Goal: Task Accomplishment & Management: Use online tool/utility

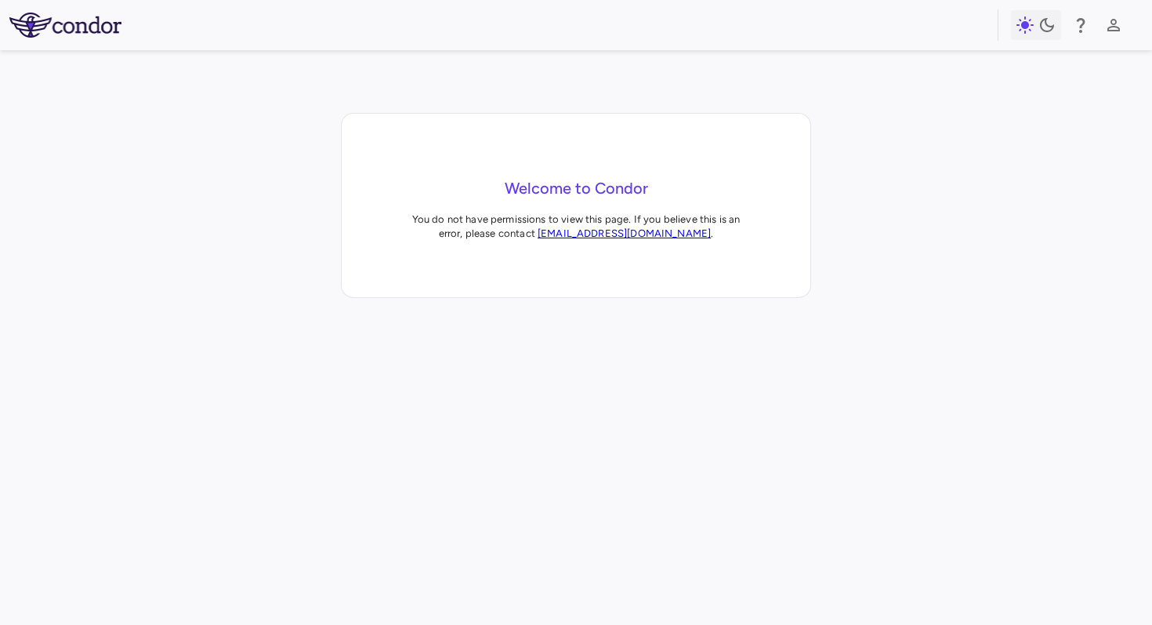
click at [75, 31] on img at bounding box center [65, 25] width 112 height 25
click at [1117, 17] on icon "button" at bounding box center [1114, 25] width 19 height 19
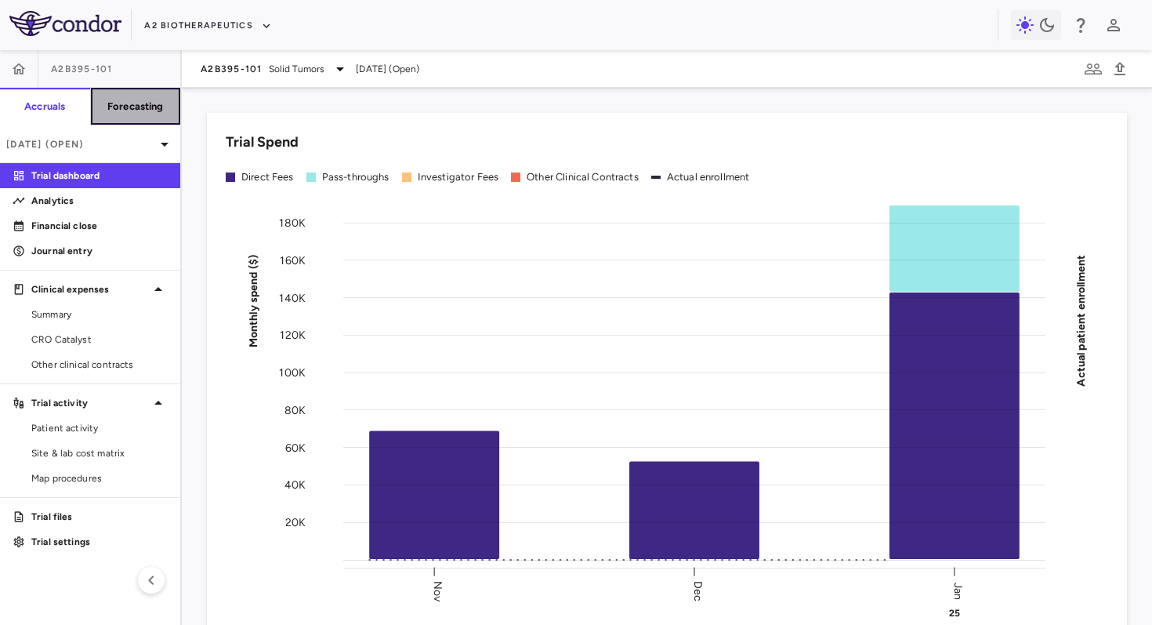
click at [162, 111] on h6 "Forecasting" at bounding box center [135, 107] width 56 height 14
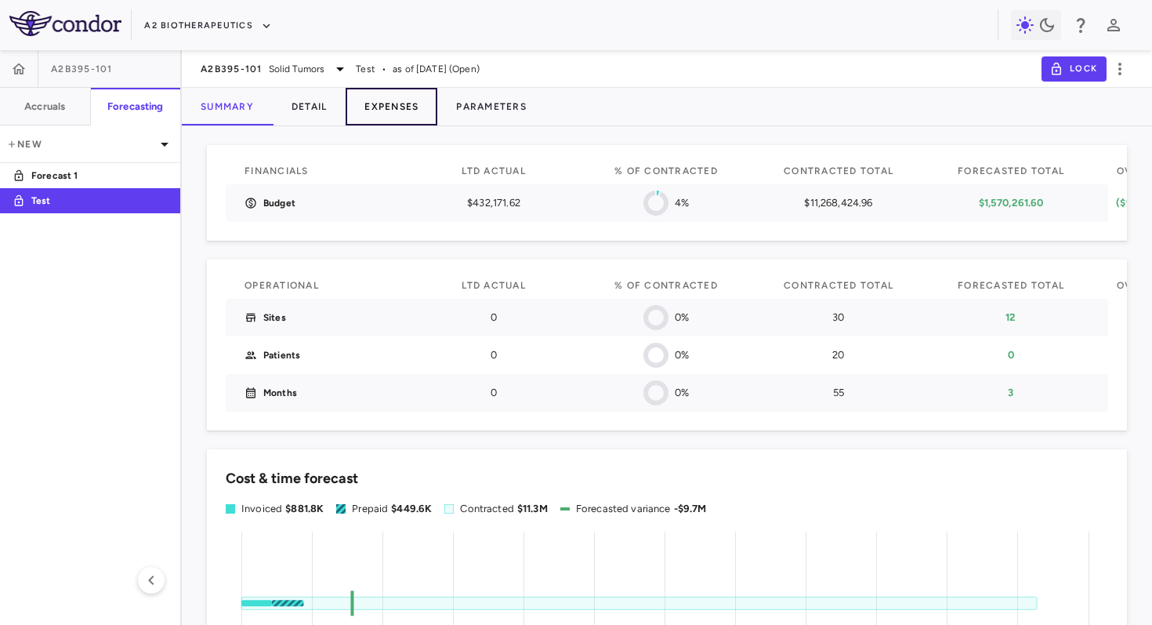
click at [397, 116] on button "Expenses" at bounding box center [392, 107] width 92 height 38
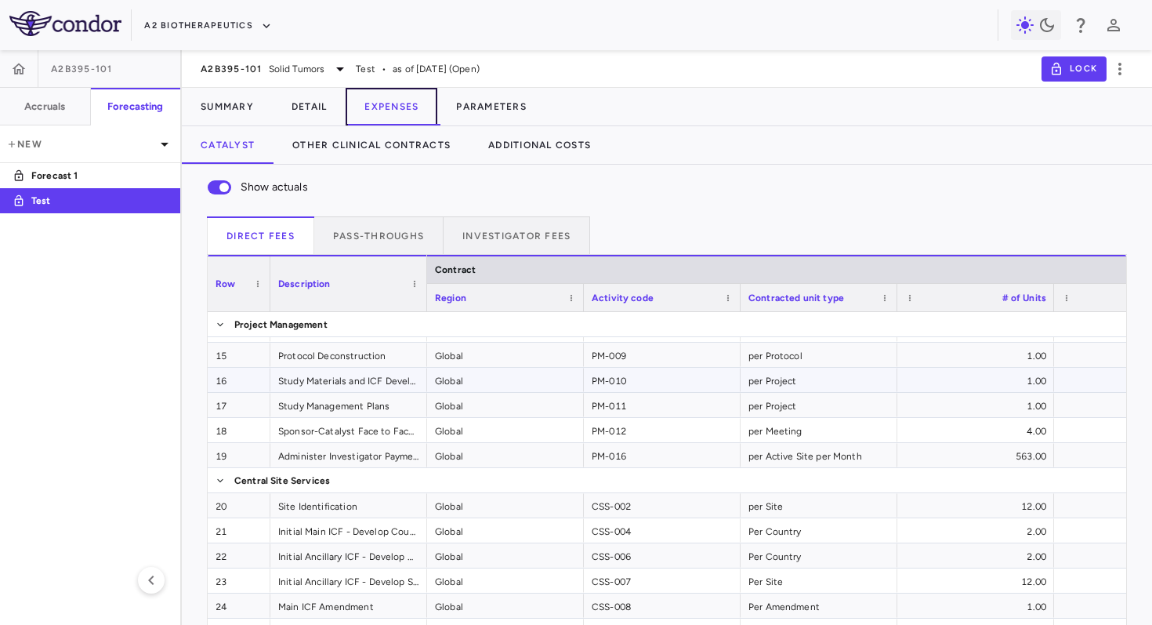
scroll to position [347, 0]
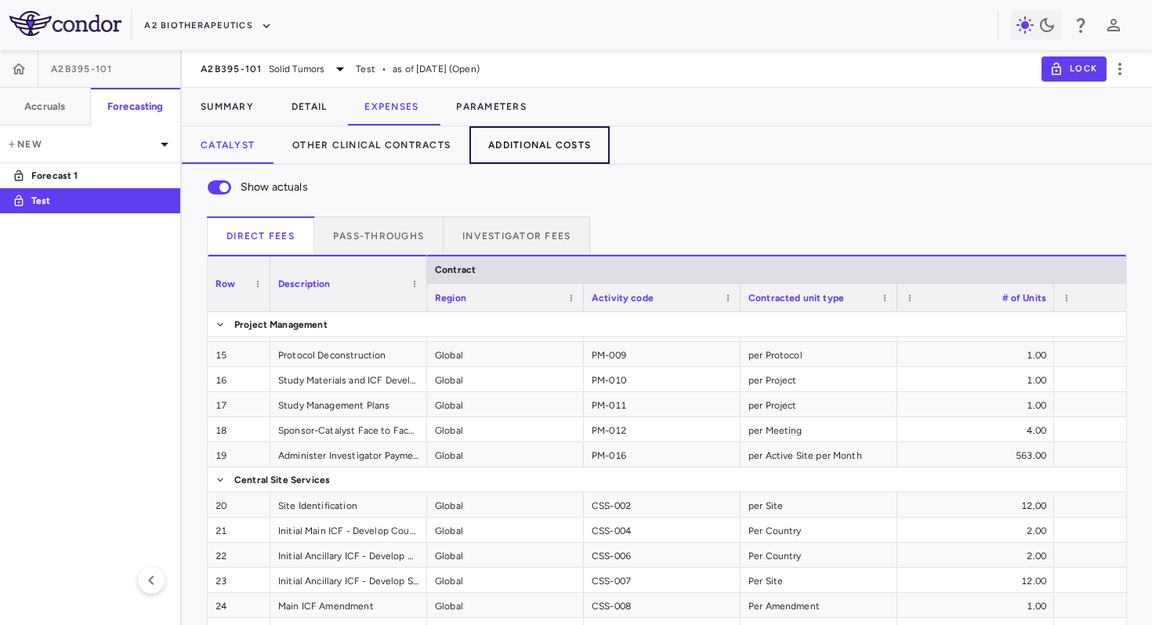
click at [533, 140] on button "Additional Costs" at bounding box center [540, 145] width 140 height 38
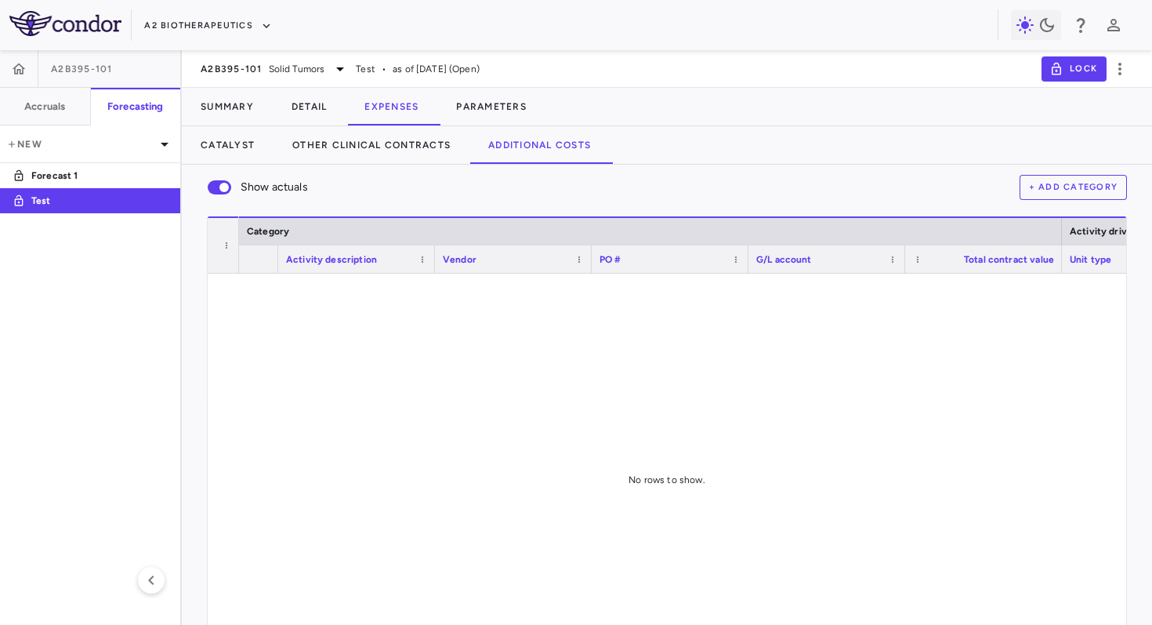
click at [1050, 200] on div "Show actuals + Add Category" at bounding box center [667, 187] width 920 height 33
click at [1058, 194] on button "+ Add Category" at bounding box center [1074, 187] width 108 height 25
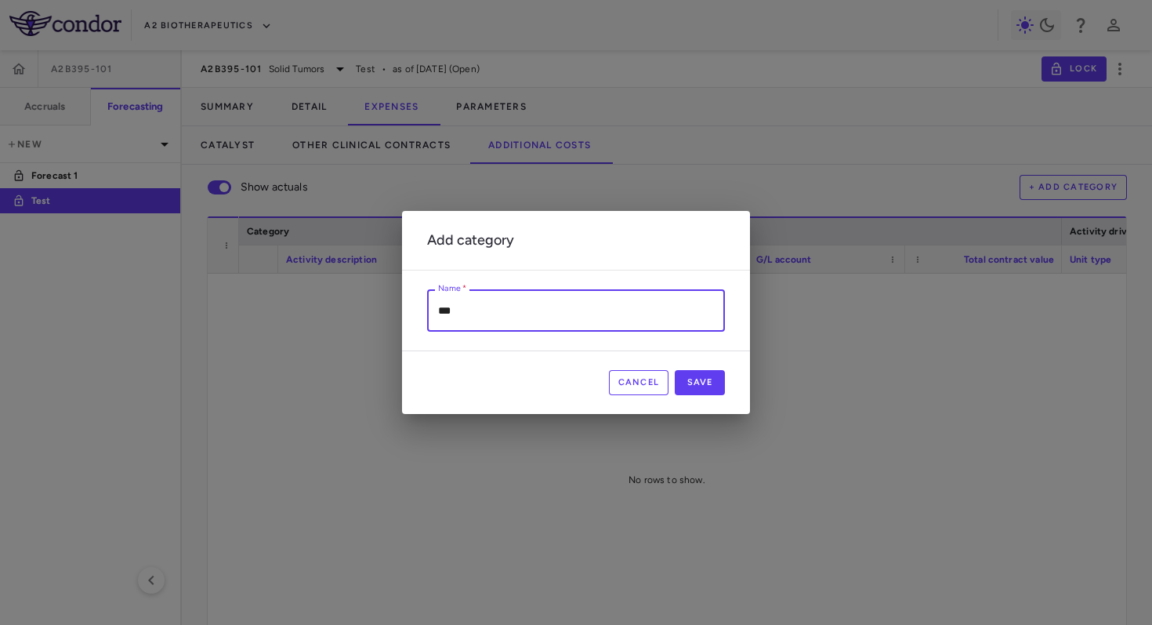
type input "***"
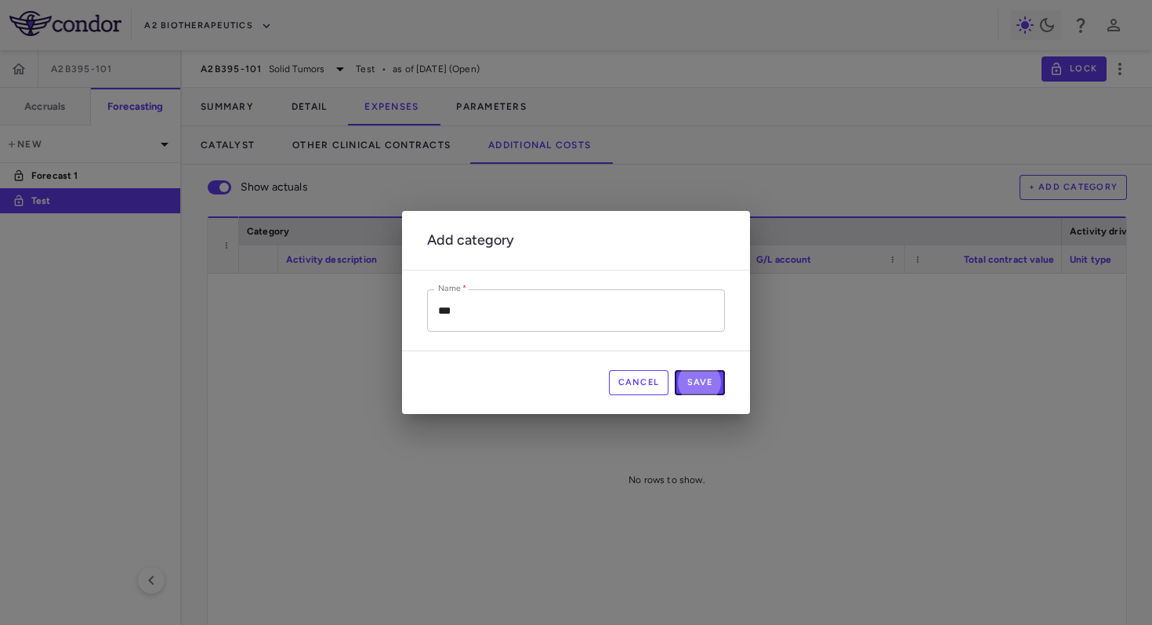
click at [675, 370] on button "Save" at bounding box center [700, 382] width 50 height 25
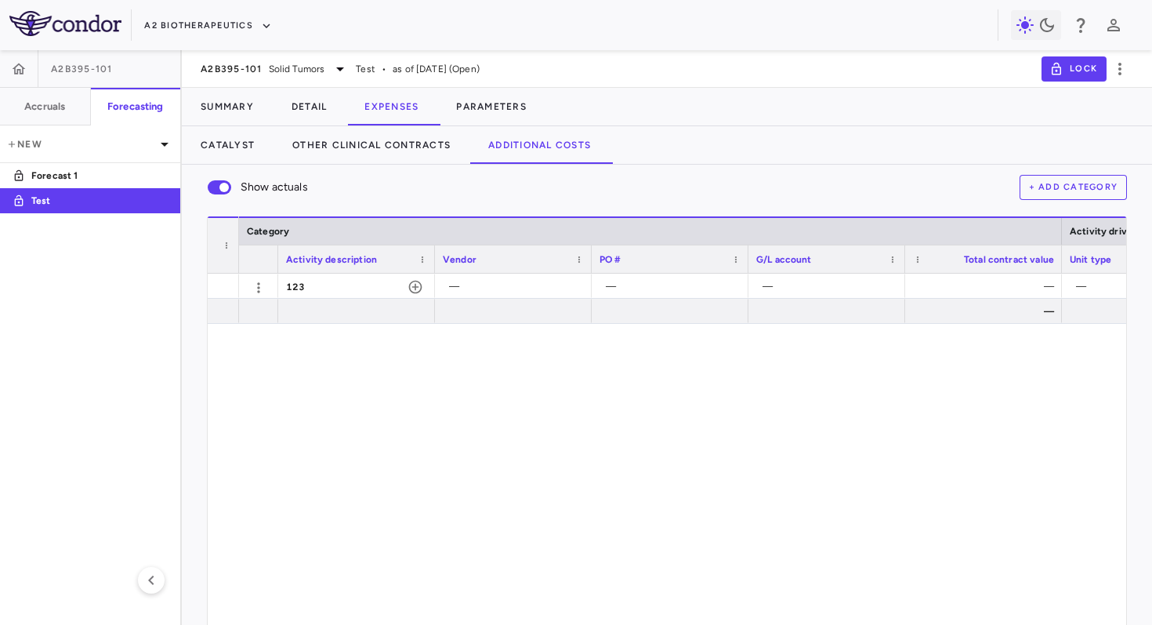
click at [569, 361] on div "123 — — — — — — —" at bounding box center [682, 480] width 887 height 412
click at [418, 283] on icon "button" at bounding box center [416, 287] width 16 height 16
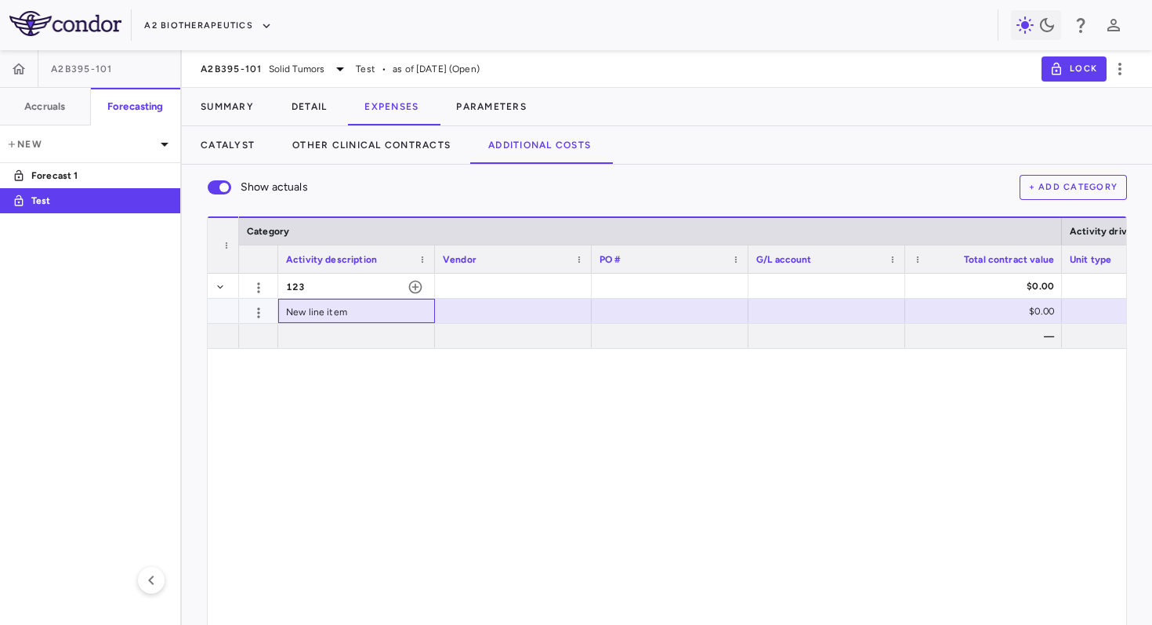
click at [377, 317] on div "New line item" at bounding box center [356, 311] width 157 height 24
click at [333, 383] on div "**********" at bounding box center [682, 480] width 887 height 412
click at [332, 311] on input "**********" at bounding box center [369, 312] width 132 height 26
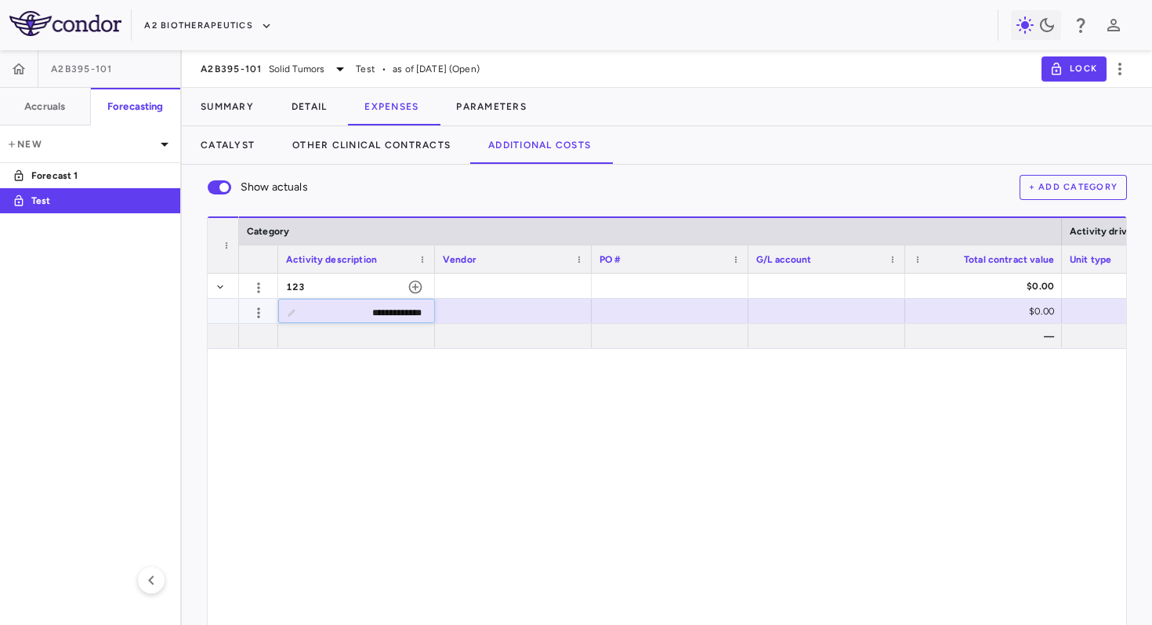
click at [332, 311] on input "**********" at bounding box center [369, 312] width 132 height 26
click at [325, 375] on div "**********" at bounding box center [682, 480] width 887 height 412
click at [354, 311] on input "**********" at bounding box center [369, 312] width 132 height 26
click at [311, 415] on div "**********" at bounding box center [682, 480] width 887 height 412
click at [327, 314] on input "**********" at bounding box center [369, 312] width 132 height 26
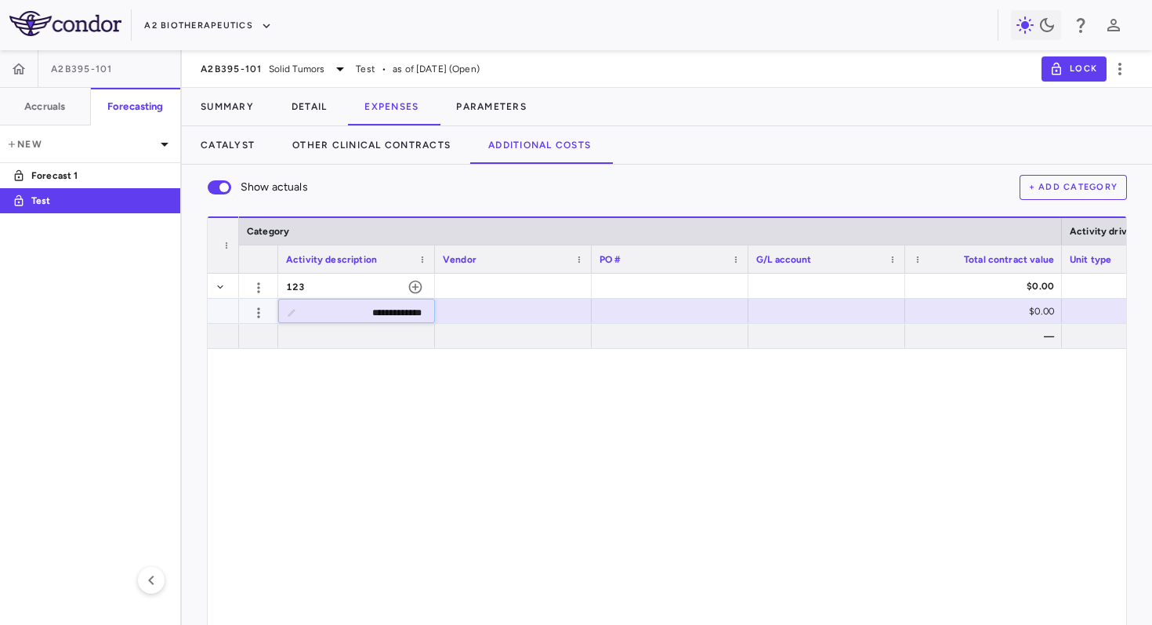
paste input "**********"
type input "**********"
click at [318, 392] on div "**********" at bounding box center [682, 480] width 887 height 412
click at [273, 354] on div "**********" at bounding box center [682, 480] width 887 height 412
click at [264, 333] on div at bounding box center [258, 336] width 39 height 24
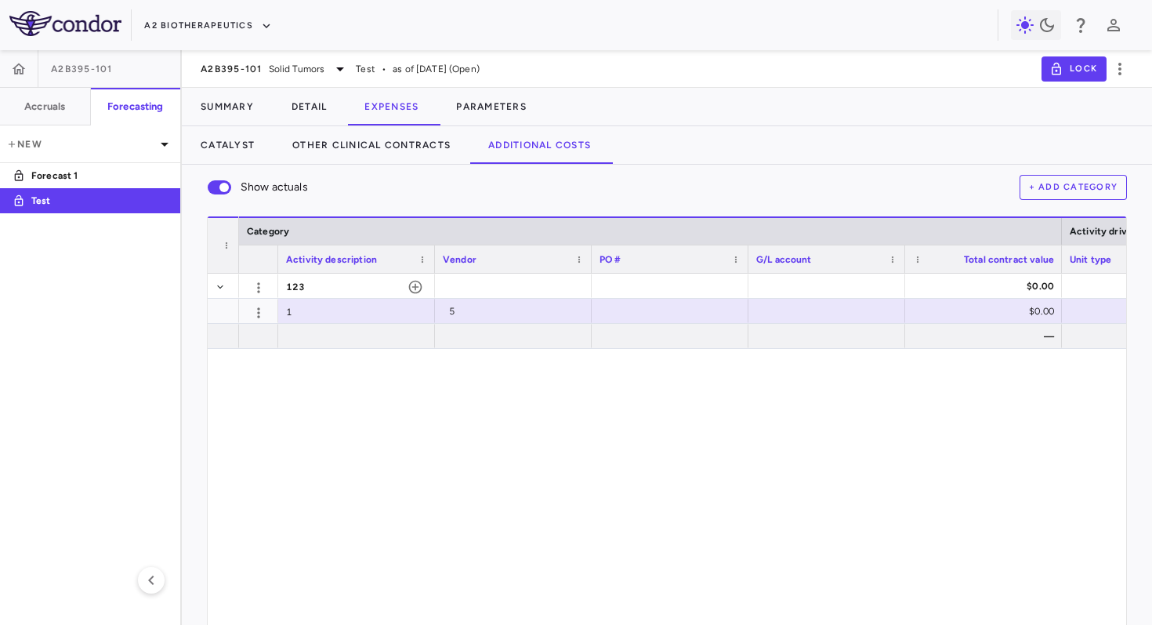
click at [410, 384] on div "123 $0.00 1 5 $0.00 —" at bounding box center [682, 480] width 887 height 412
drag, startPoint x: 367, startPoint y: 307, endPoint x: 477, endPoint y: 371, distance: 126.8
click at [477, 372] on div "123 $0.00 1 5 $0.00 —" at bounding box center [682, 480] width 887 height 412
click at [491, 331] on div at bounding box center [513, 336] width 141 height 23
click at [383, 314] on div "1" at bounding box center [356, 311] width 157 height 24
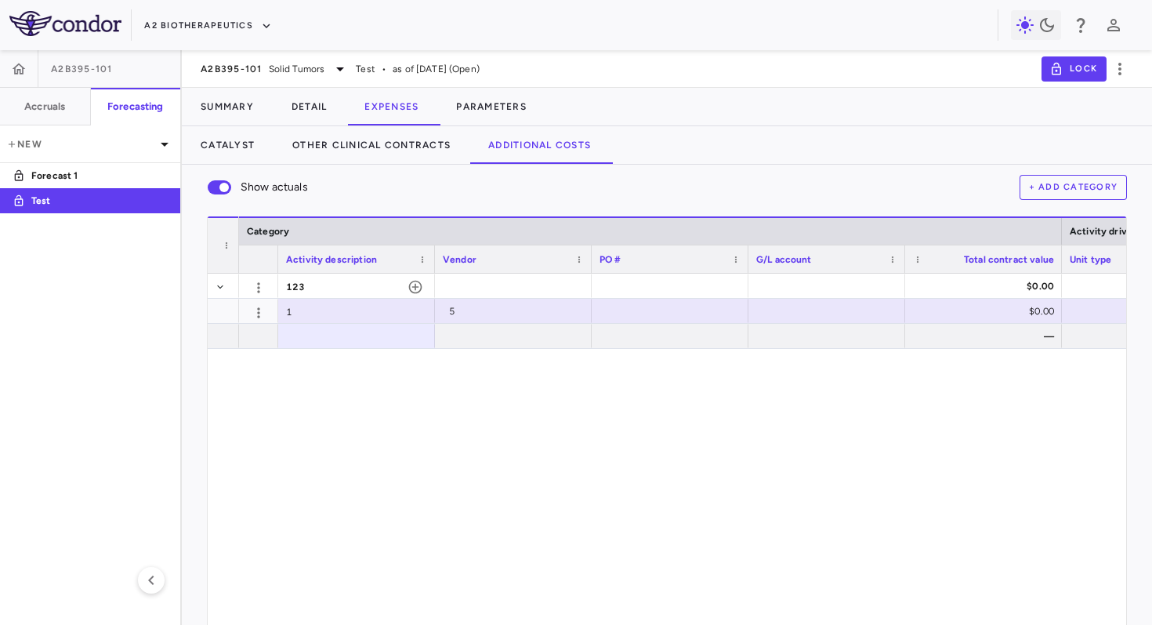
click at [435, 419] on div "123 $0.00 1 5 $0.00 —" at bounding box center [682, 480] width 887 height 412
click at [412, 330] on div at bounding box center [356, 336] width 157 height 24
click at [402, 347] on div at bounding box center [356, 336] width 157 height 24
click at [406, 336] on div at bounding box center [356, 336] width 157 height 24
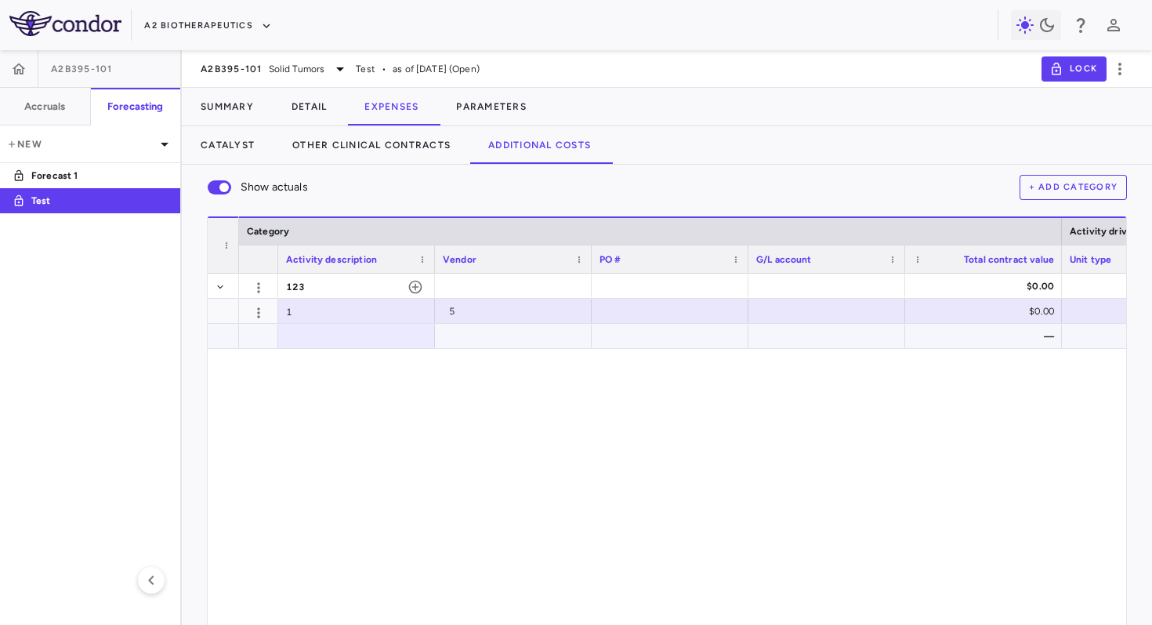
click at [495, 330] on div at bounding box center [513, 336] width 141 height 23
click at [354, 365] on div "123 $0.00 1 5 $0.00 —" at bounding box center [682, 480] width 887 height 412
click at [532, 317] on div "5" at bounding box center [516, 311] width 135 height 25
type input "*"
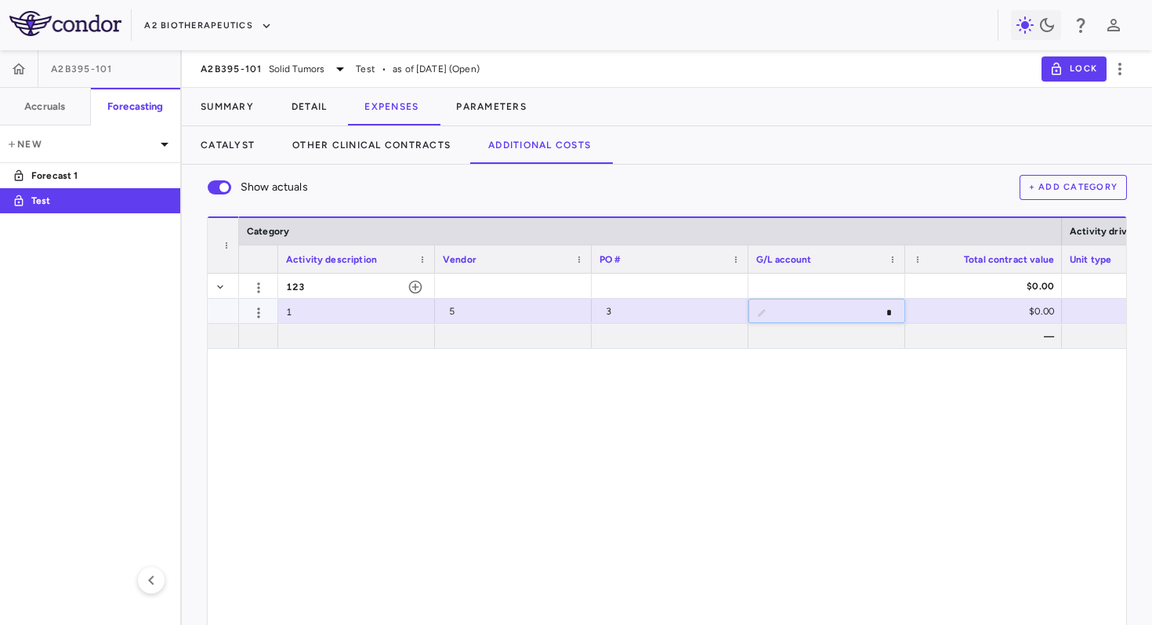
type input "**"
click at [495, 532] on div "123 $0.00 1 5 3 23 $0.00 —" at bounding box center [682, 480] width 887 height 412
click at [418, 288] on icon "button" at bounding box center [416, 287] width 16 height 16
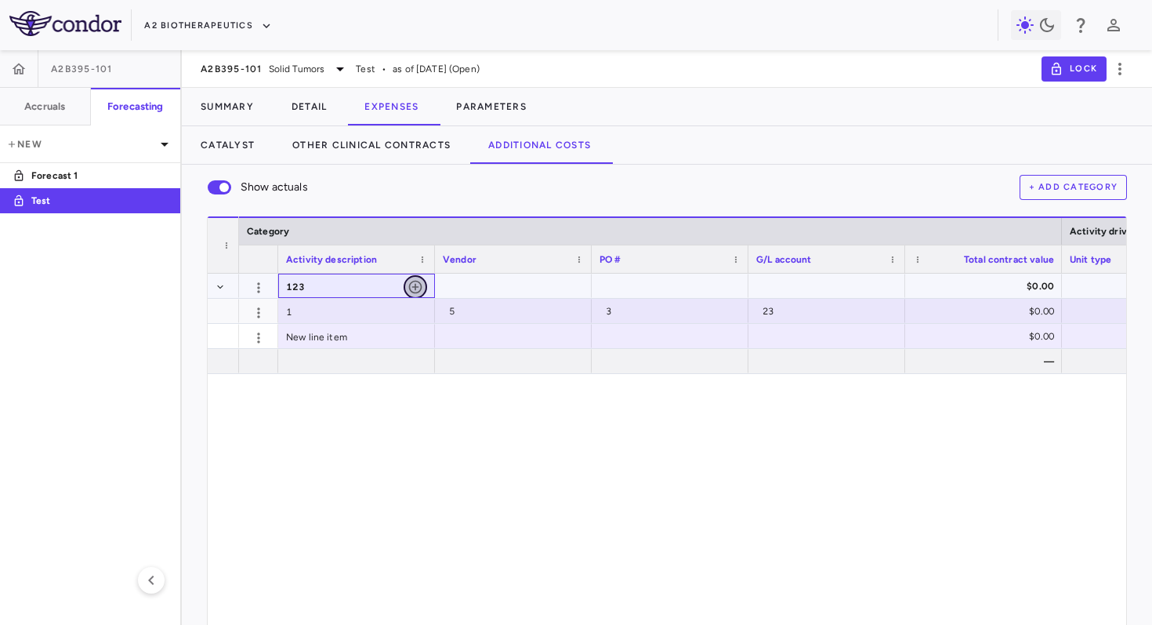
click at [415, 287] on icon "button" at bounding box center [415, 287] width 13 height 13
click at [415, 287] on div "123" at bounding box center [356, 286] width 141 height 25
click at [415, 287] on icon "button" at bounding box center [415, 287] width 13 height 13
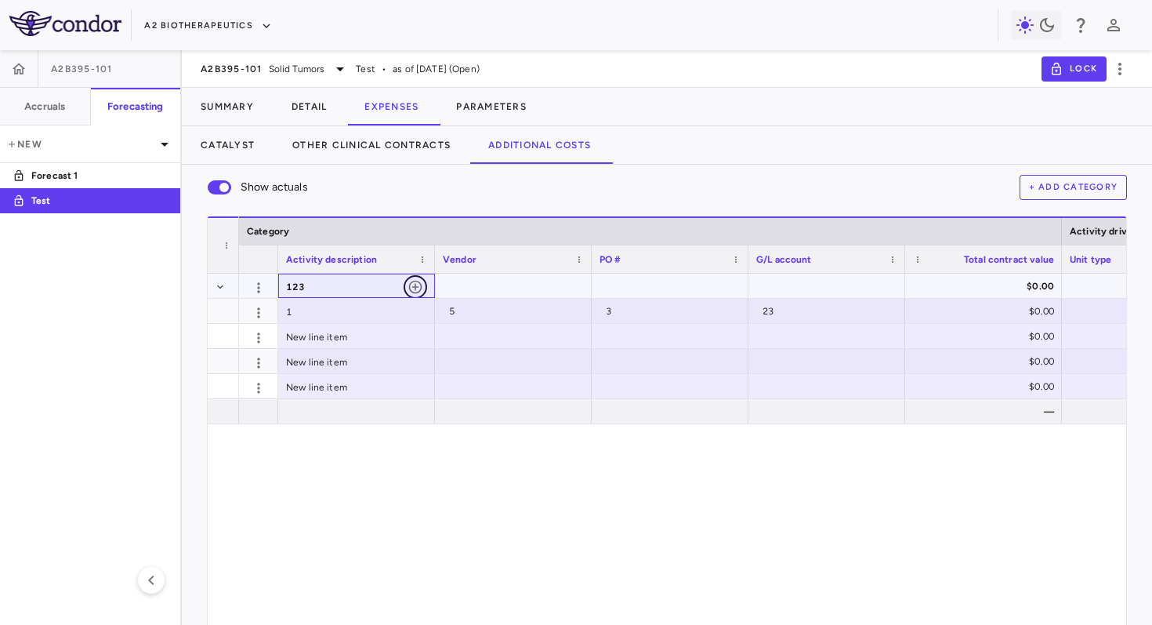
click at [415, 287] on icon "button" at bounding box center [415, 287] width 13 height 13
click at [415, 287] on div "123" at bounding box center [356, 286] width 141 height 25
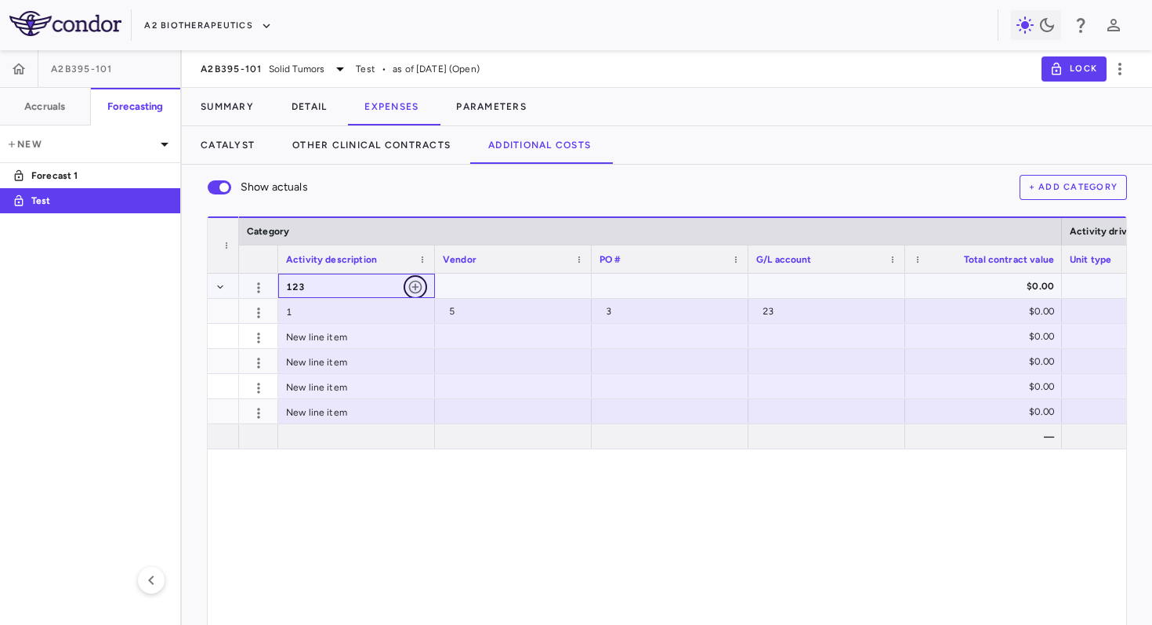
click at [415, 287] on icon "button" at bounding box center [415, 287] width 13 height 13
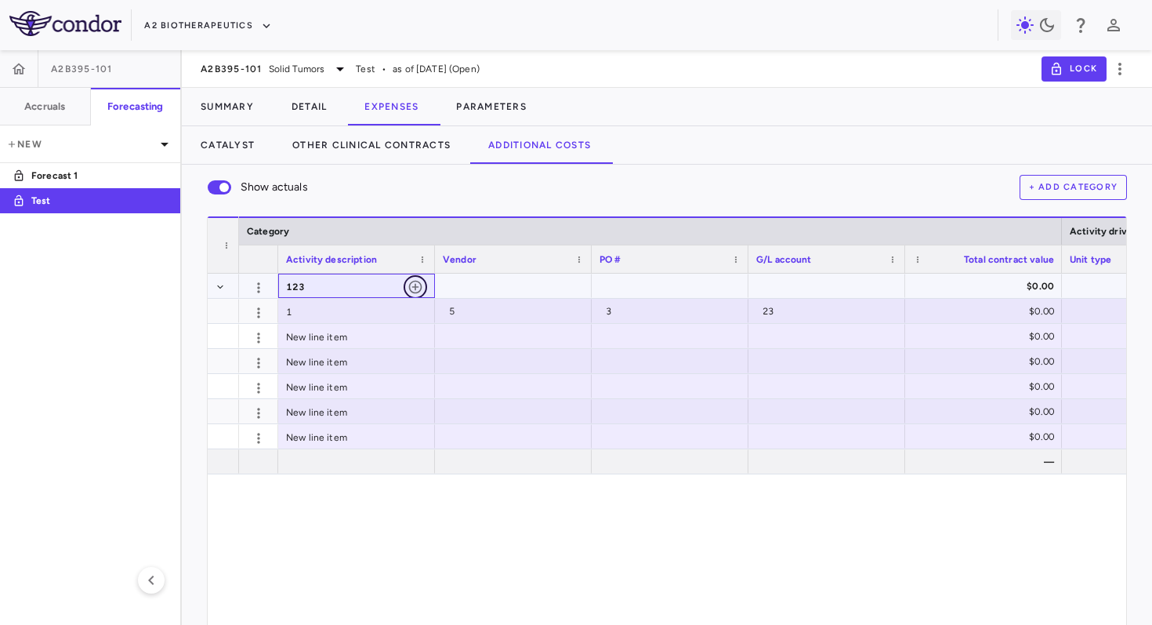
click at [415, 287] on icon "button" at bounding box center [415, 287] width 13 height 13
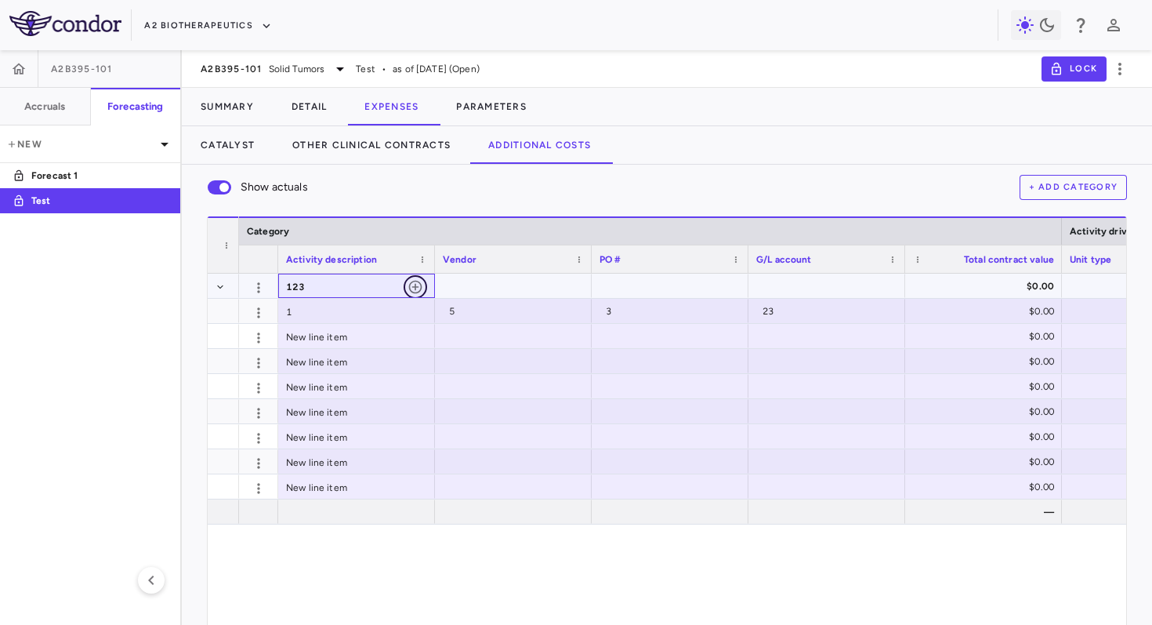
click at [415, 287] on icon "button" at bounding box center [415, 287] width 13 height 13
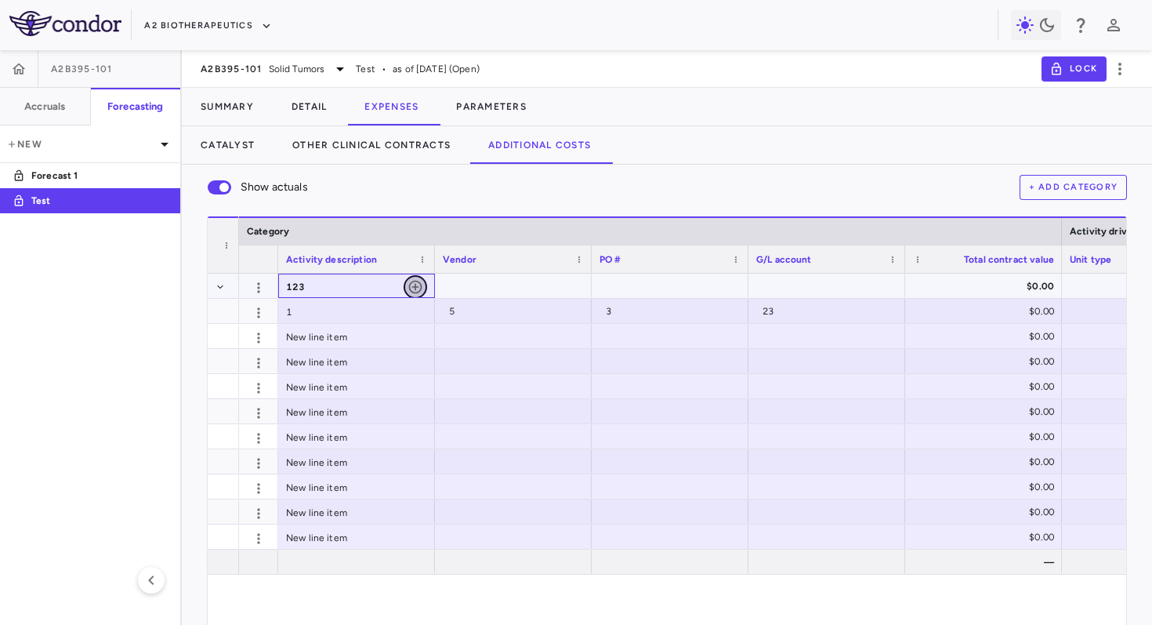
click at [415, 287] on icon "button" at bounding box center [415, 287] width 13 height 13
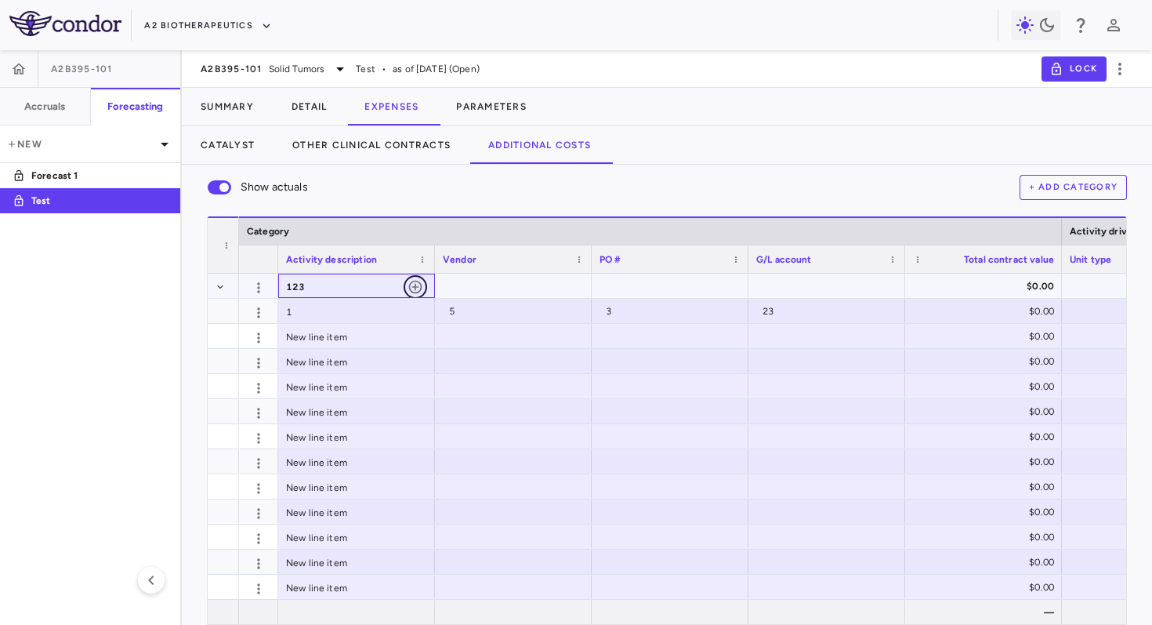
click at [415, 287] on icon "button" at bounding box center [415, 287] width 13 height 13
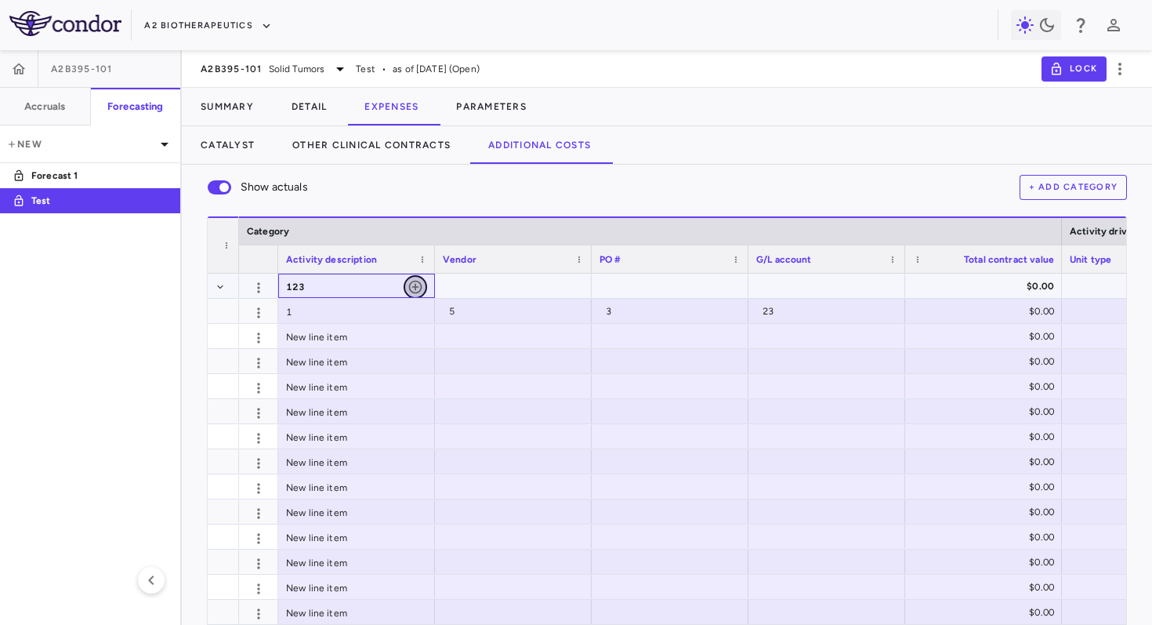
click at [415, 287] on icon "button" at bounding box center [415, 287] width 13 height 13
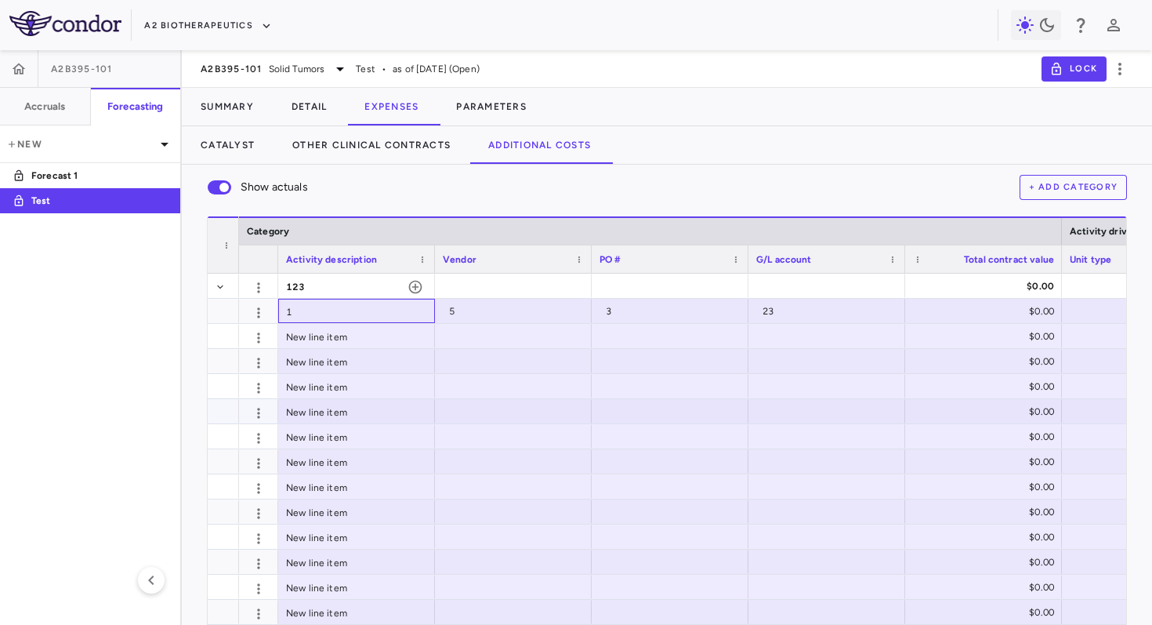
drag, startPoint x: 361, startPoint y: 322, endPoint x: 488, endPoint y: 405, distance: 151.3
click at [1071, 181] on button "+ Add Category" at bounding box center [1074, 187] width 108 height 25
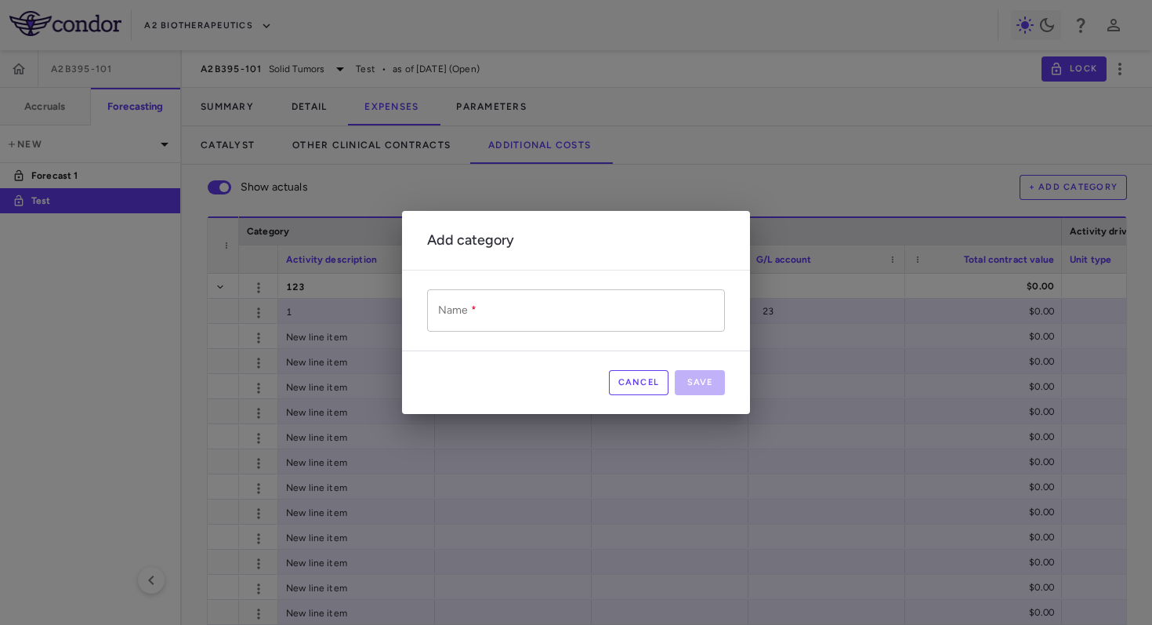
click at [634, 301] on input "Name   *" at bounding box center [576, 310] width 298 height 42
click at [690, 383] on button "Save" at bounding box center [700, 382] width 50 height 25
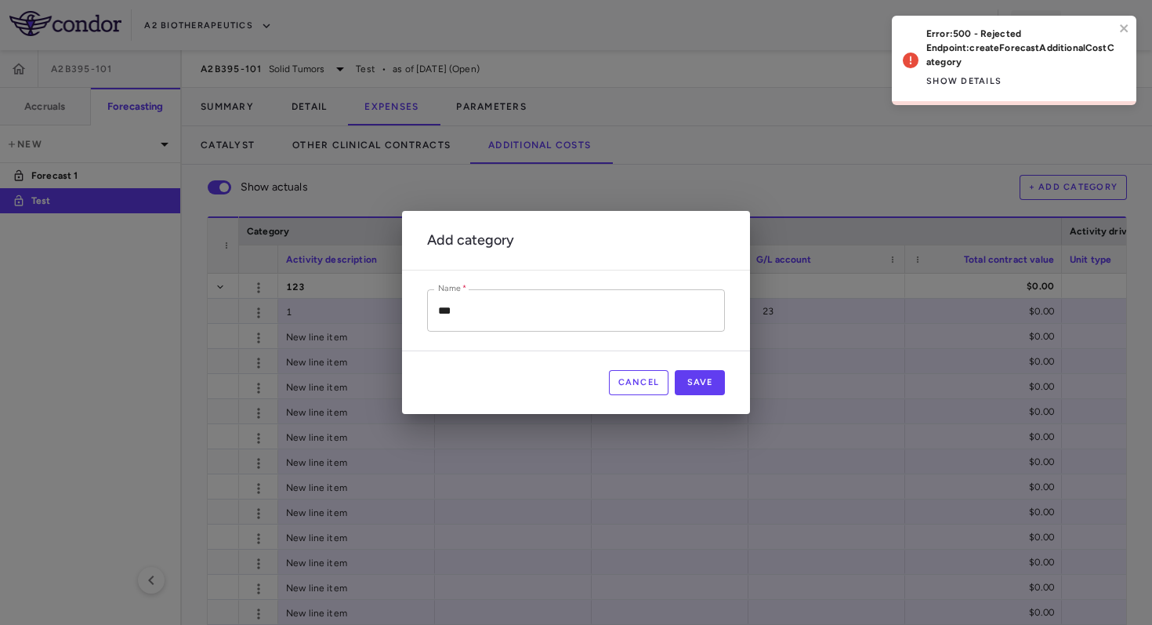
click at [623, 308] on input "***" at bounding box center [576, 310] width 298 height 42
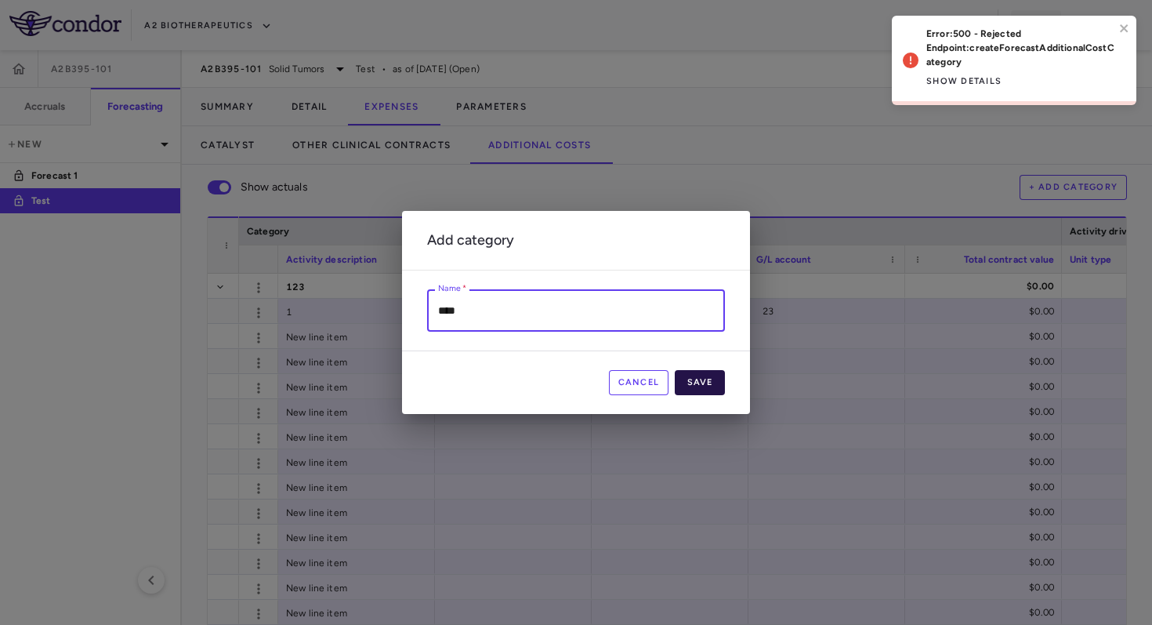
type input "****"
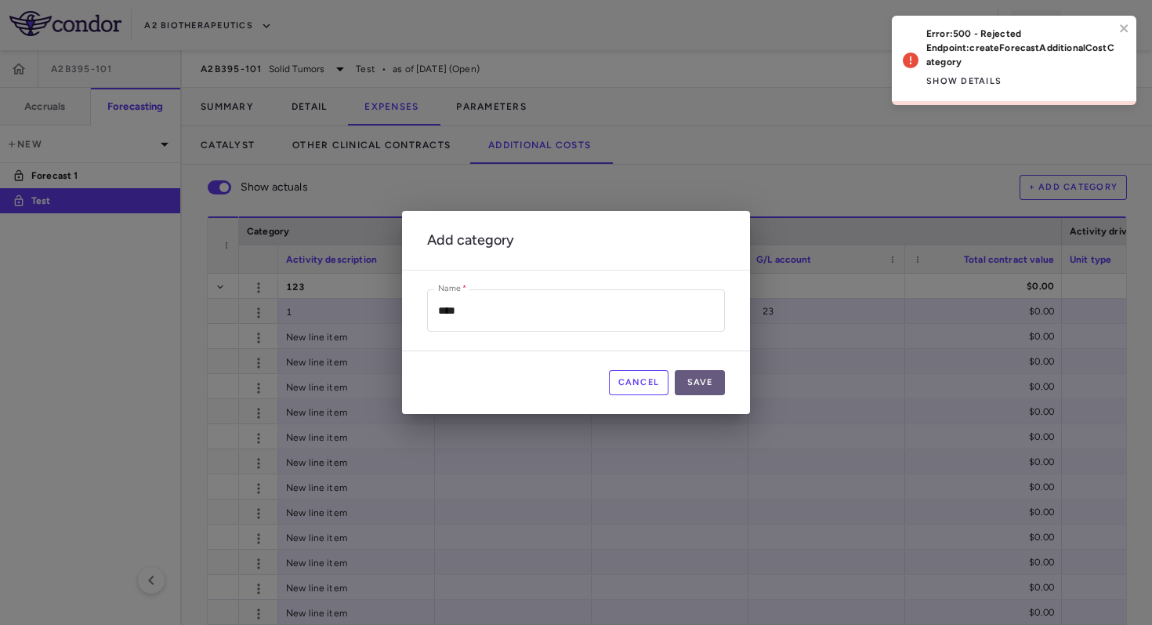
click at [700, 379] on button "Save" at bounding box center [700, 382] width 50 height 25
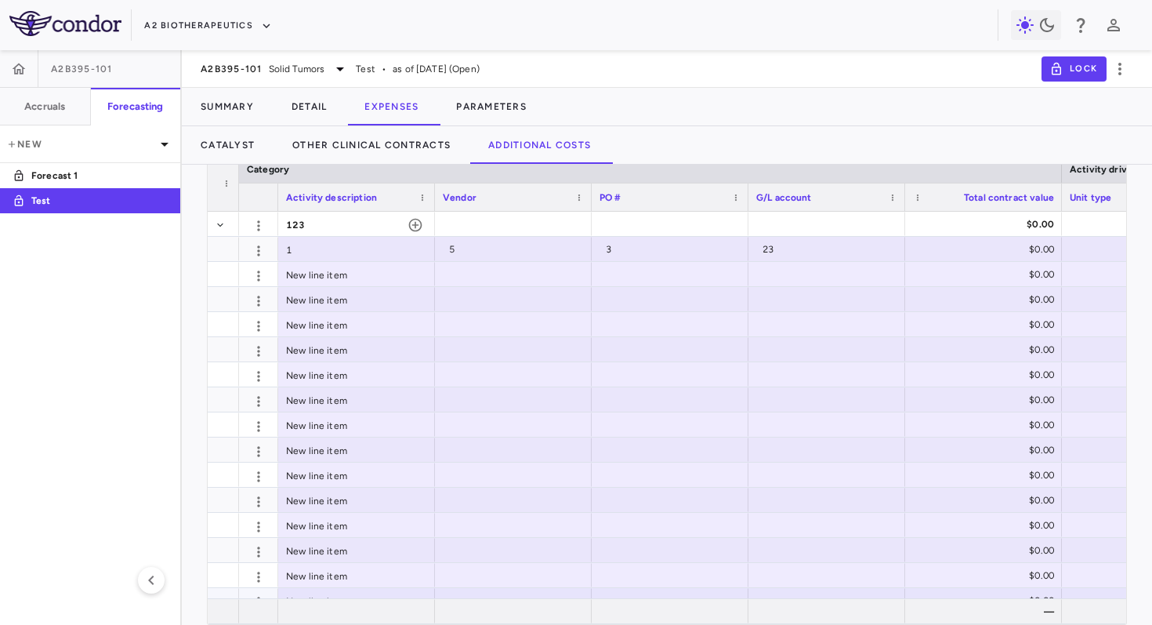
scroll to position [140, 0]
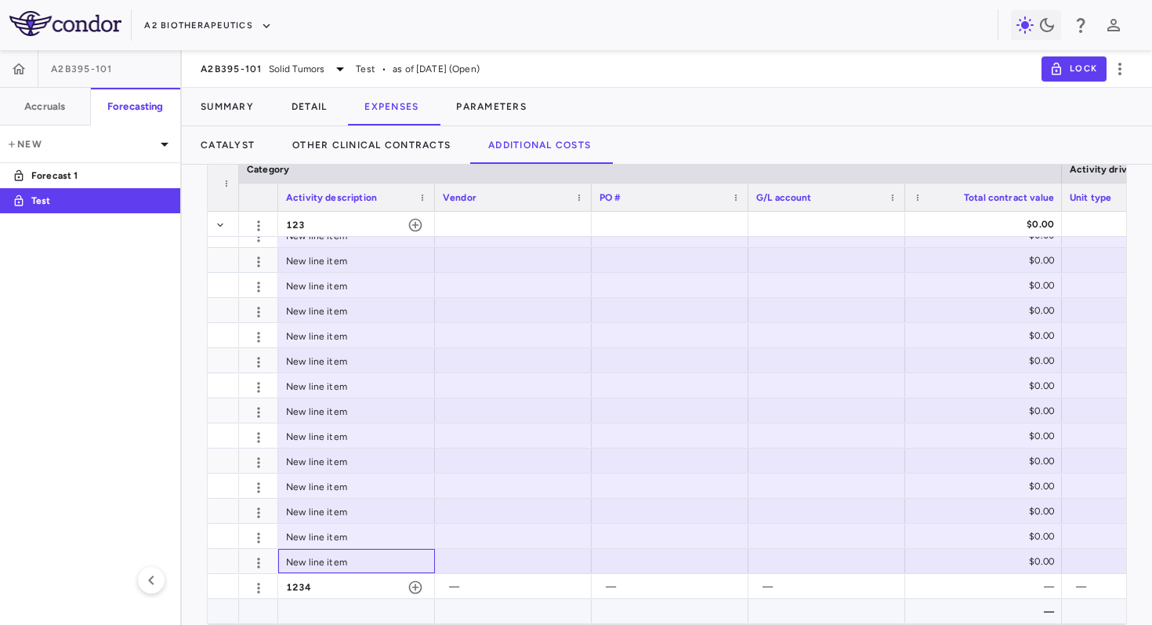
drag, startPoint x: 296, startPoint y: 556, endPoint x: 294, endPoint y: 601, distance: 45.5
drag, startPoint x: 263, startPoint y: 561, endPoint x: 216, endPoint y: 558, distance: 47.9
click at [216, 558] on div "1 5 3 23 $0.00 New line item $0.00 New line item $0.00 New line item $0.00 New …" at bounding box center [667, 418] width 919 height 412
click at [216, 558] on div at bounding box center [223, 561] width 31 height 24
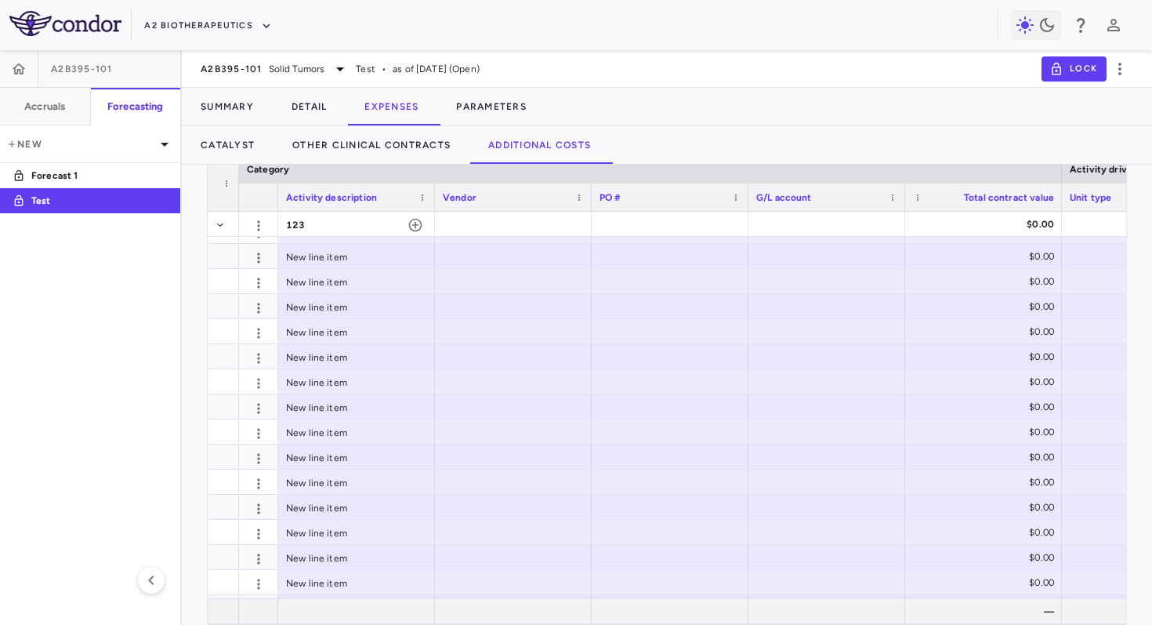
scroll to position [0, 0]
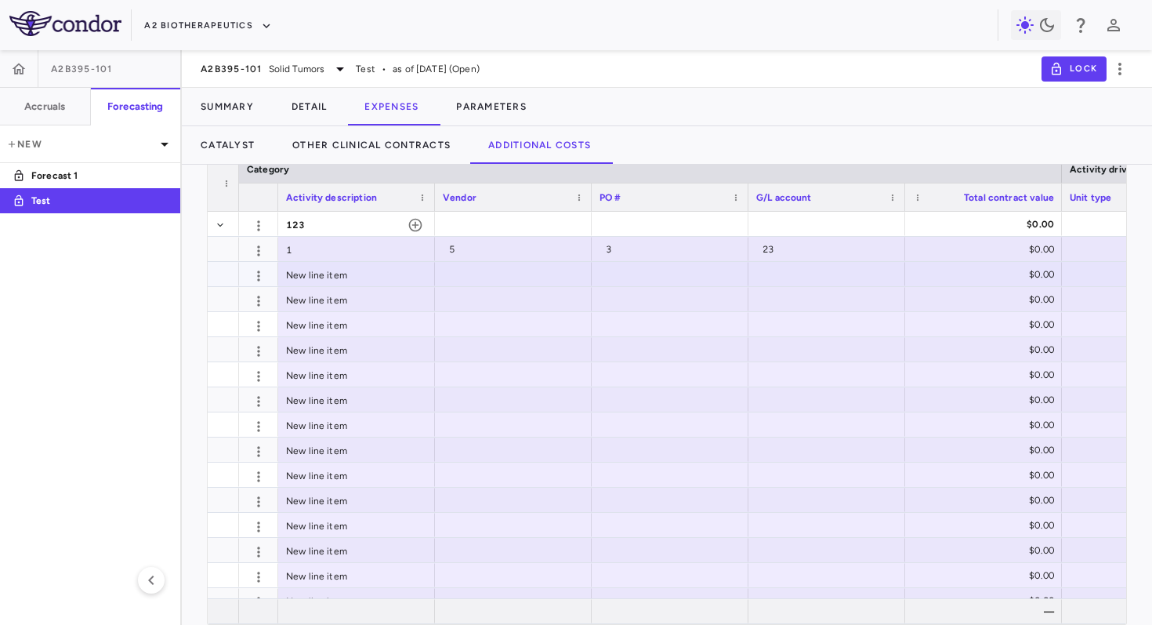
click at [400, 280] on div "New line item" at bounding box center [356, 274] width 157 height 24
click at [405, 294] on div "New line item" at bounding box center [356, 299] width 157 height 24
click at [370, 253] on div "1" at bounding box center [356, 249] width 157 height 24
click at [258, 251] on icon "button" at bounding box center [258, 250] width 2 height 10
click at [247, 288] on div "Delete" at bounding box center [230, 283] width 79 height 28
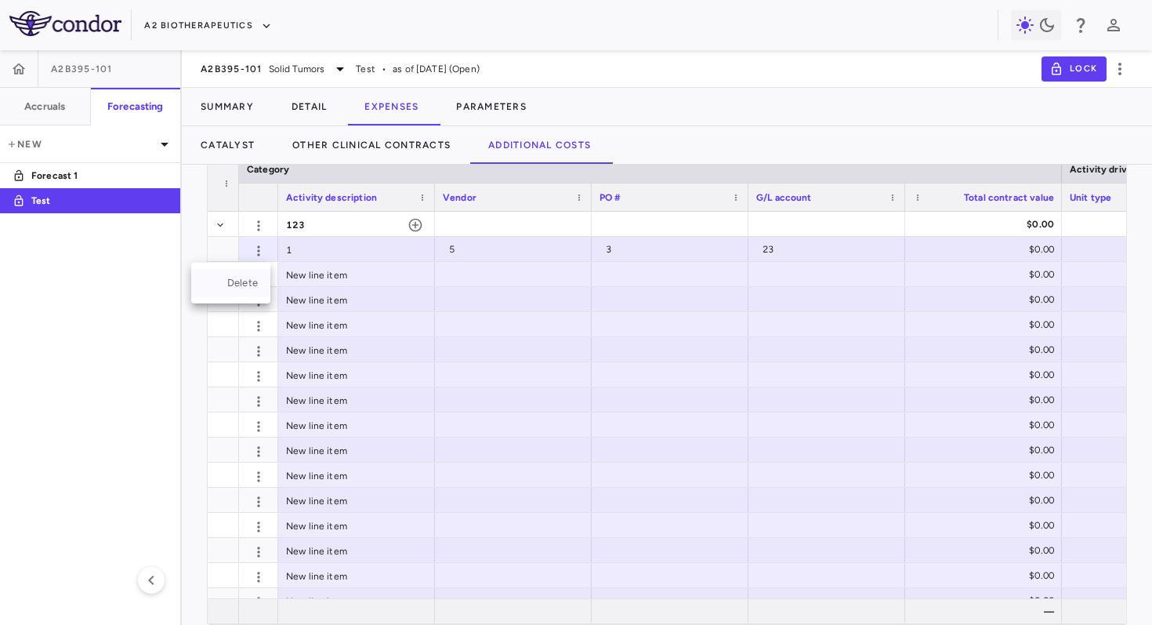
scroll to position [2, 0]
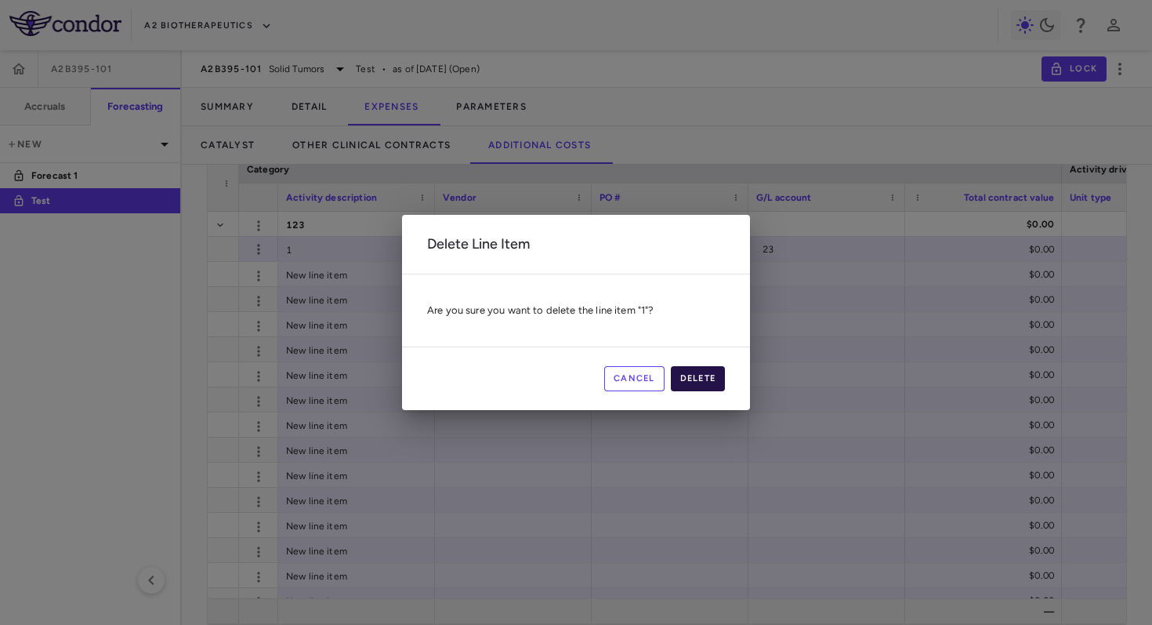
click at [700, 389] on button "Delete" at bounding box center [698, 378] width 55 height 25
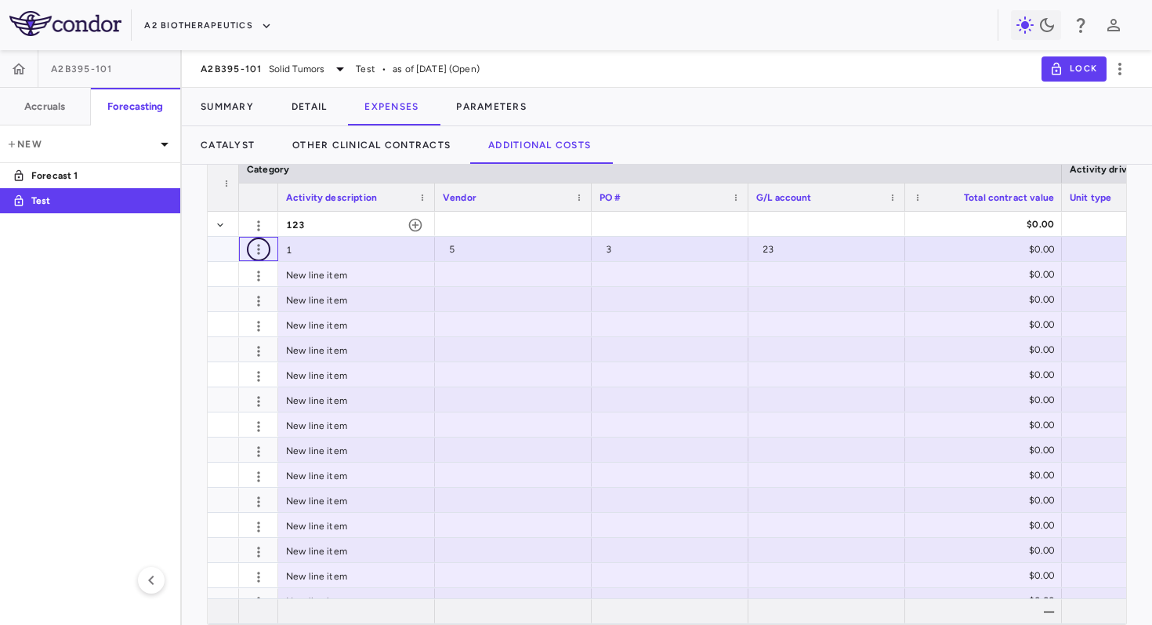
click at [258, 245] on icon "button" at bounding box center [258, 249] width 2 height 10
click at [259, 271] on icon "button" at bounding box center [258, 275] width 2 height 10
click at [251, 228] on div at bounding box center [576, 312] width 1152 height 625
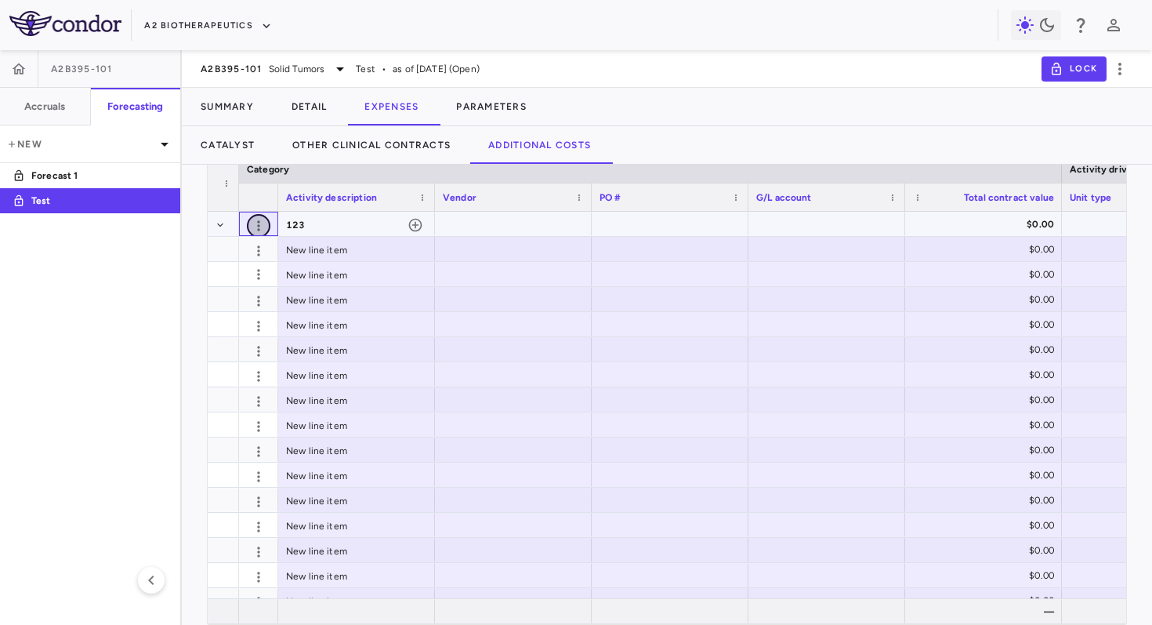
click at [256, 228] on icon "button" at bounding box center [259, 226] width 16 height 16
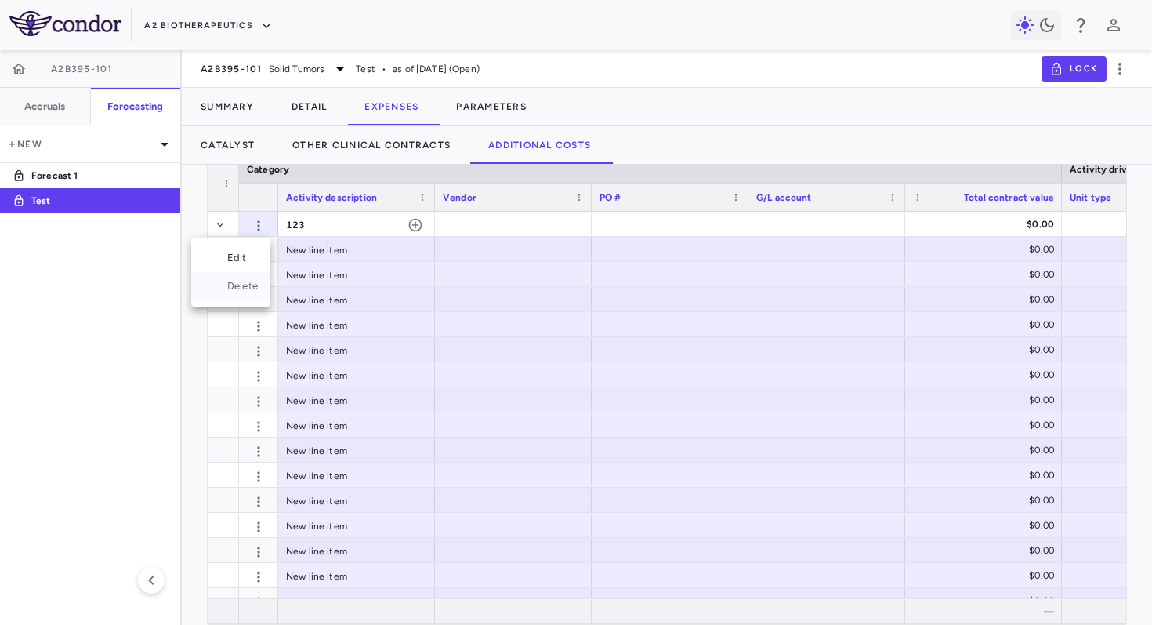
click at [253, 287] on div "Delete" at bounding box center [230, 286] width 79 height 28
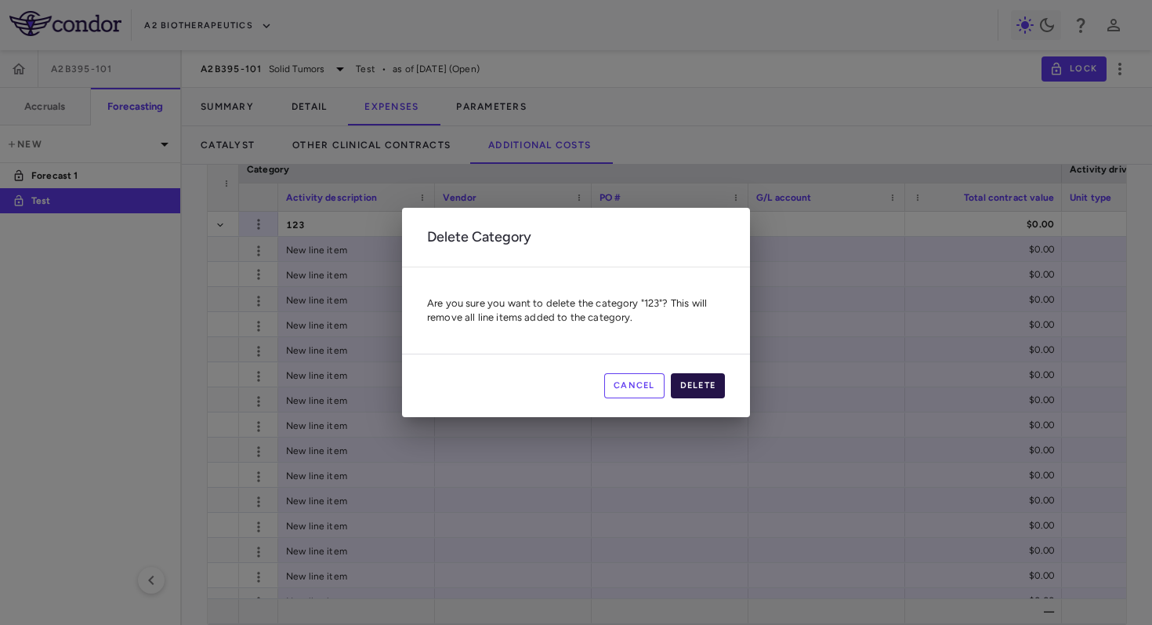
click at [709, 386] on button "Delete" at bounding box center [698, 385] width 55 height 25
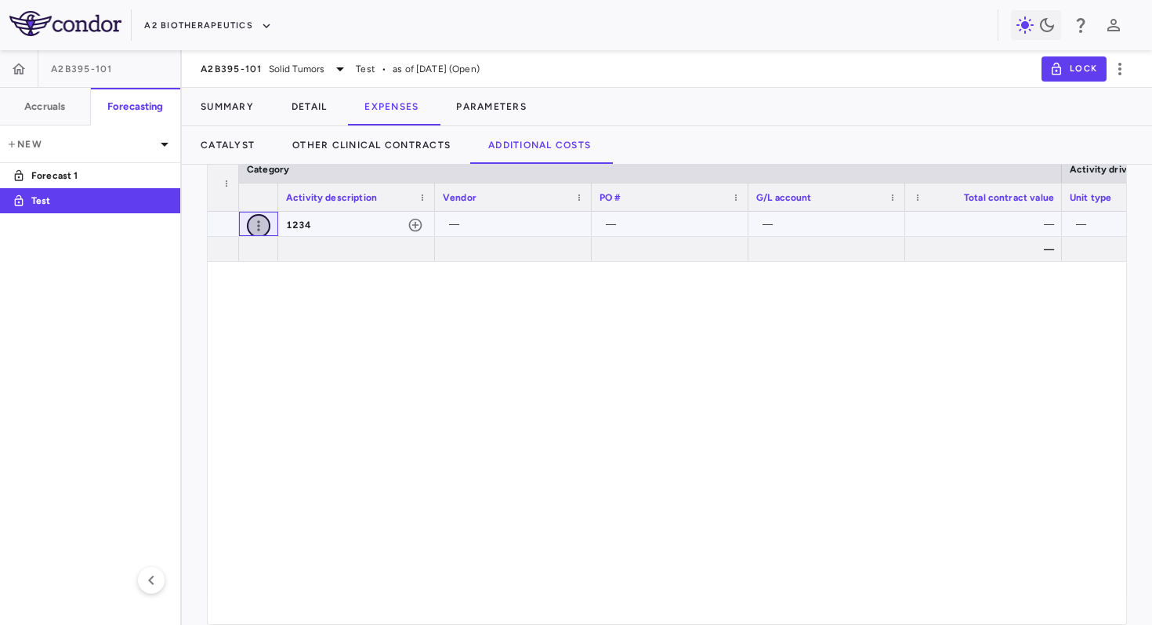
click at [259, 227] on icon "button" at bounding box center [259, 226] width 16 height 16
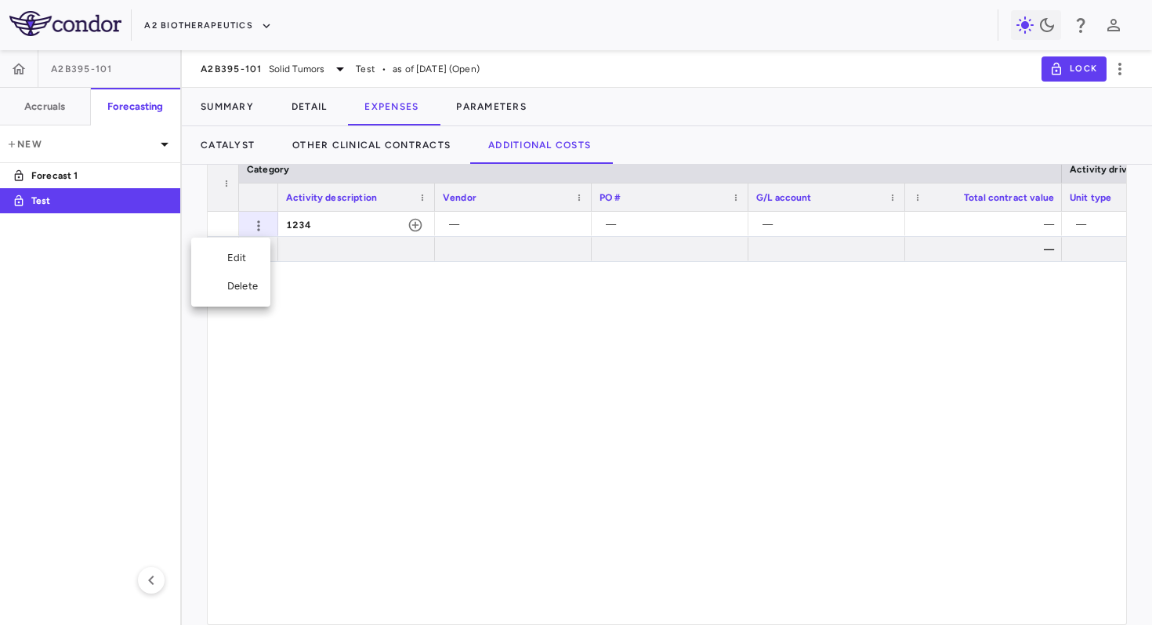
click at [252, 293] on div "Delete" at bounding box center [230, 286] width 79 height 28
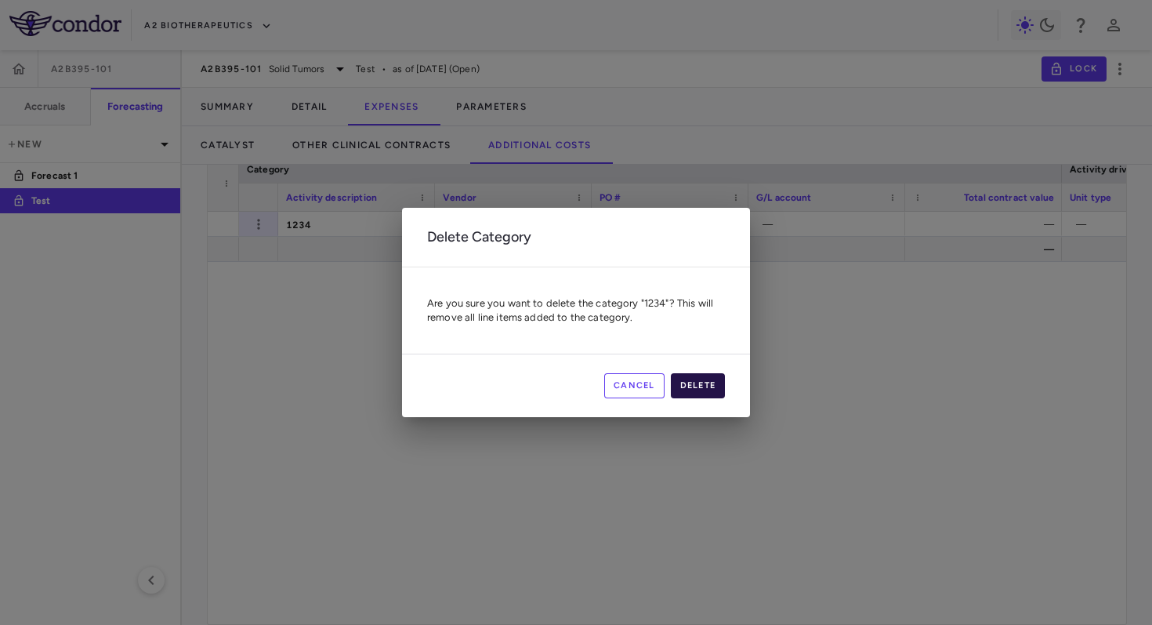
click at [714, 383] on button "Delete" at bounding box center [698, 385] width 55 height 25
